Goal: Task Accomplishment & Management: Use online tool/utility

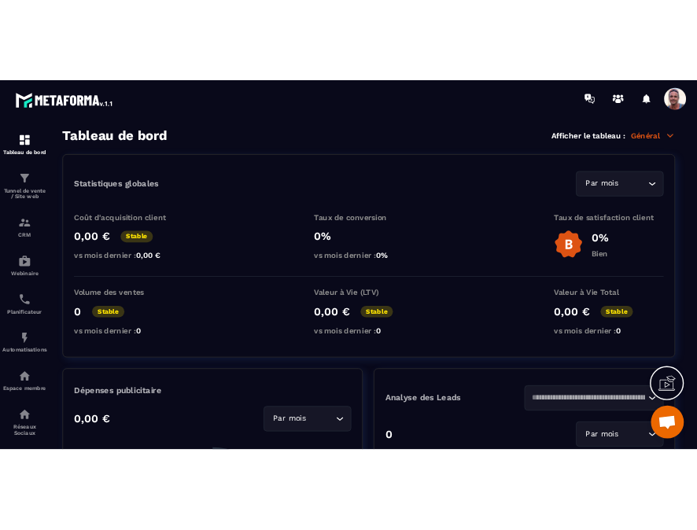
scroll to position [456, 0]
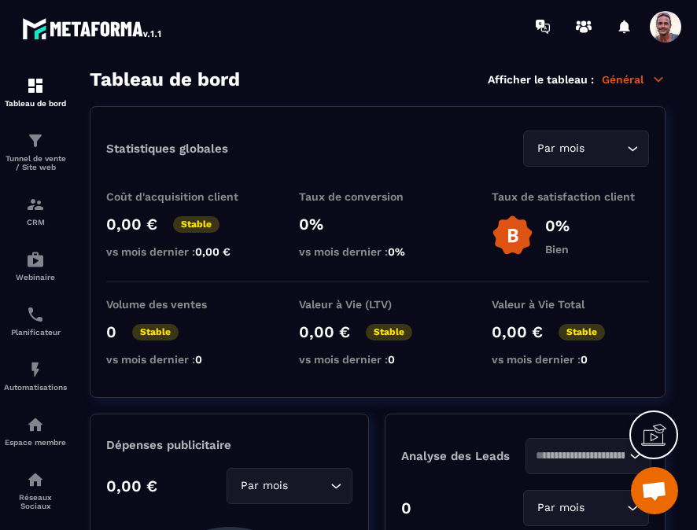
click at [290, 111] on div "Statistiques globales Par mois Loading... Coût d'acquisition client 0,00 € Stab…" at bounding box center [378, 252] width 576 height 292
click at [37, 142] on img at bounding box center [35, 140] width 19 height 19
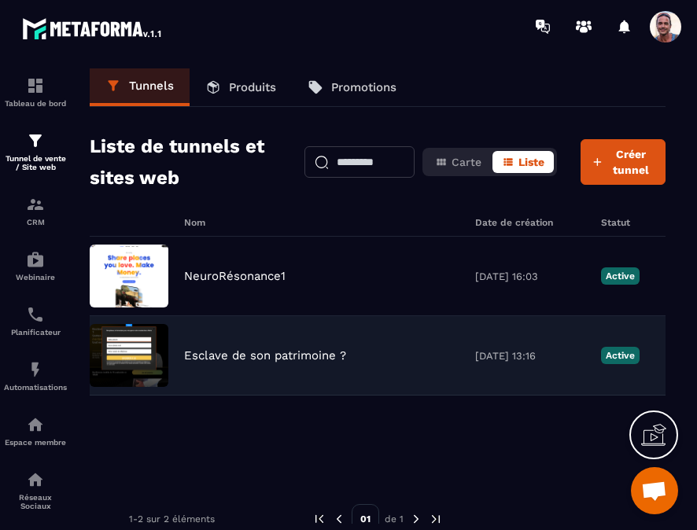
click at [244, 353] on p "Esclave de son patrimoine ?" at bounding box center [265, 356] width 162 height 14
click at [244, 352] on p "Esclave de son patrimoine ?" at bounding box center [265, 356] width 162 height 14
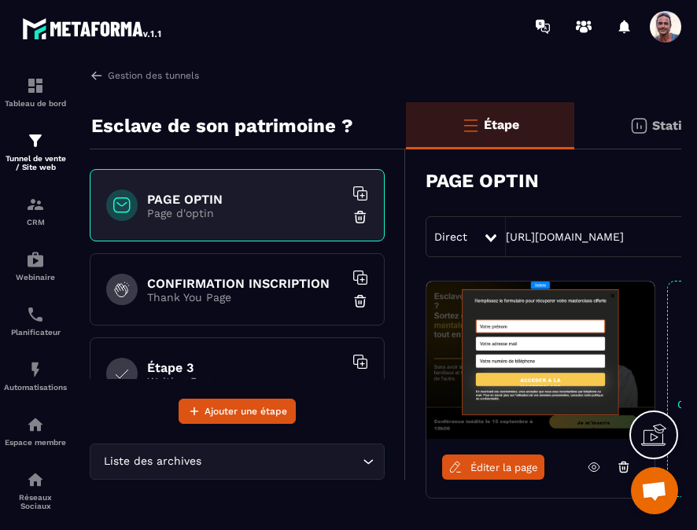
click at [474, 463] on span "Éditer la page" at bounding box center [504, 468] width 68 height 12
